Goal: Information Seeking & Learning: Understand process/instructions

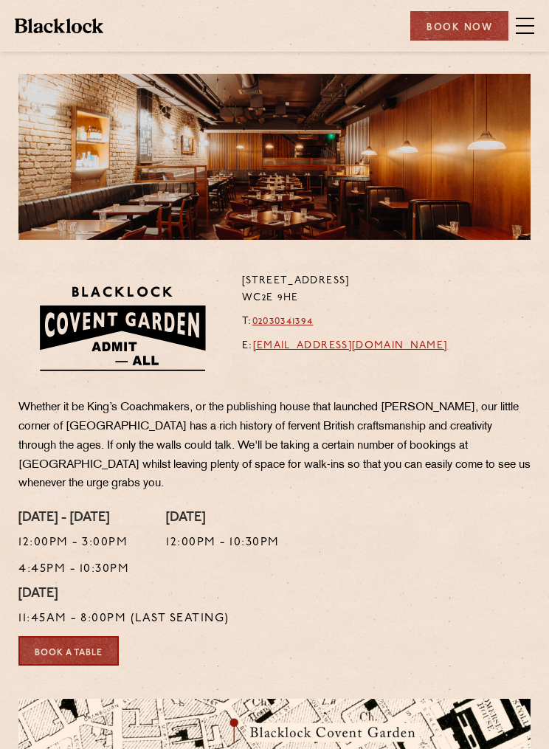
click at [528, 34] on span at bounding box center [525, 26] width 18 height 22
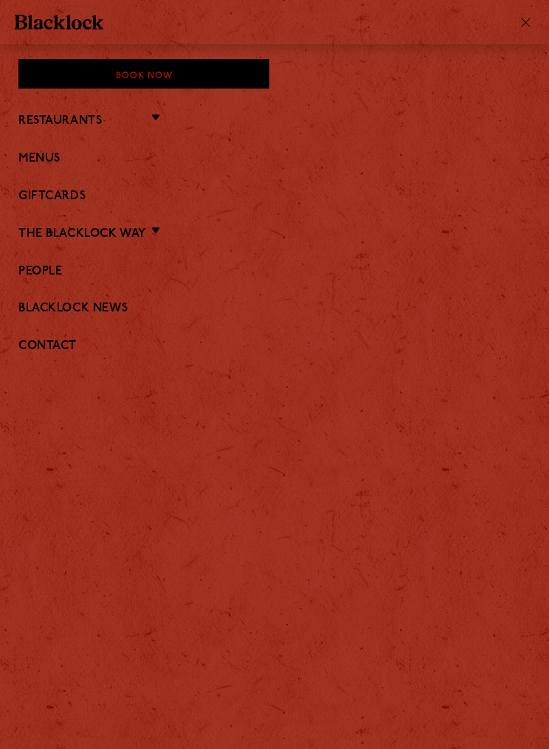
click at [83, 158] on link "Menus" at bounding box center [274, 159] width 512 height 14
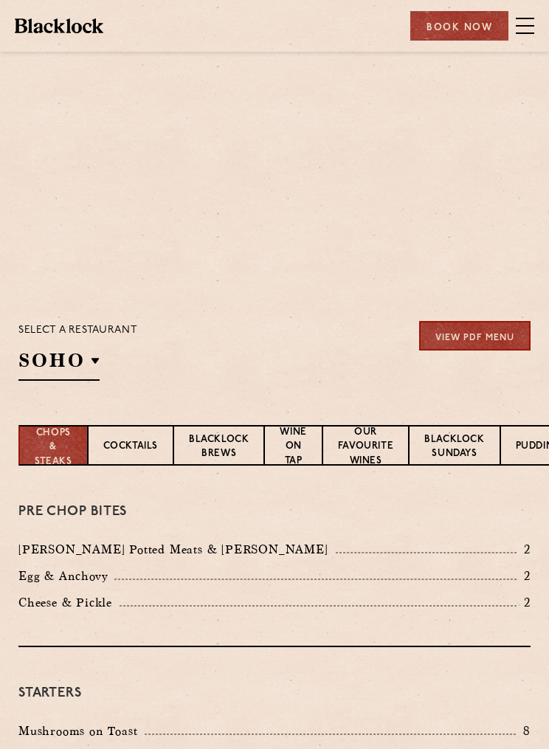
click at [63, 162] on div at bounding box center [274, 157] width 512 height 166
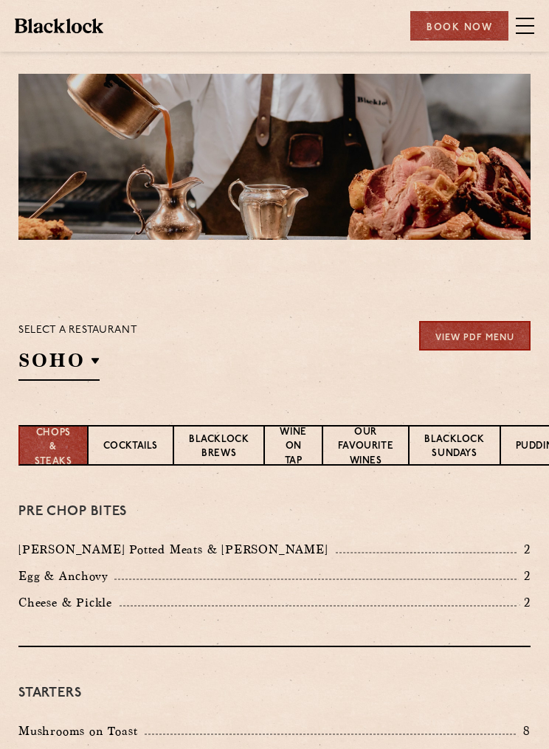
click at [105, 365] on div "Select a restaurant [GEOGRAPHIC_DATA] [GEOGRAPHIC_DATA] [GEOGRAPHIC_DATA] [GEOG…" at bounding box center [77, 351] width 119 height 60
click at [0, 0] on p "Covent Garden" at bounding box center [0, 0] width 0 height 0
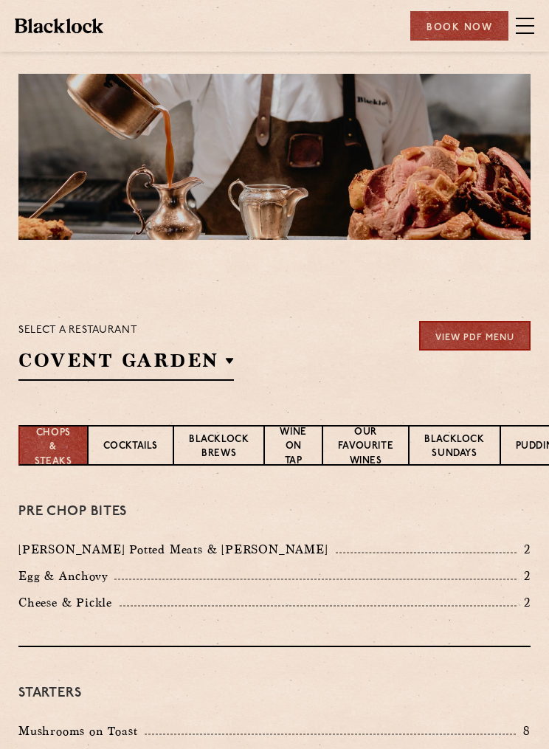
click at [0, 0] on p "Covent Garden" at bounding box center [0, 0] width 0 height 0
click at [348, 388] on section "Select a restaurant [GEOGRAPHIC_DATA] [GEOGRAPHIC_DATA] [GEOGRAPHIC_DATA] [GEOG…" at bounding box center [274, 349] width 549 height 152
click at [475, 344] on link "View PDF Menu" at bounding box center [474, 336] width 111 height 30
